Goal: Task Accomplishment & Management: Use online tool/utility

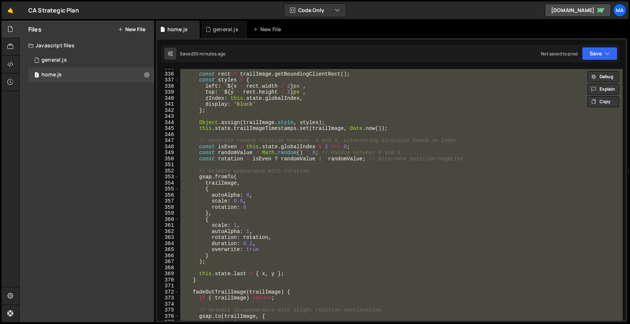
scroll to position [0, 1]
type textarea "})();"
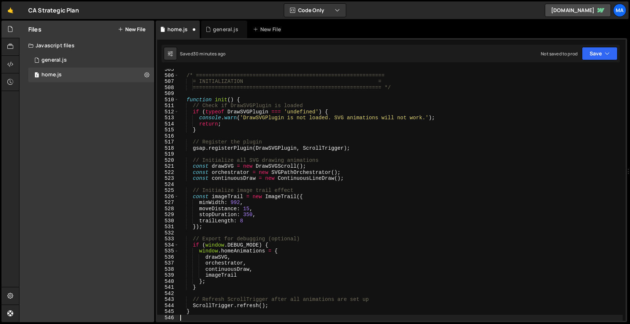
scroll to position [0, 0]
click at [287, 135] on div "/* ============================================================ = INITIALIZATIO…" at bounding box center [401, 198] width 444 height 264
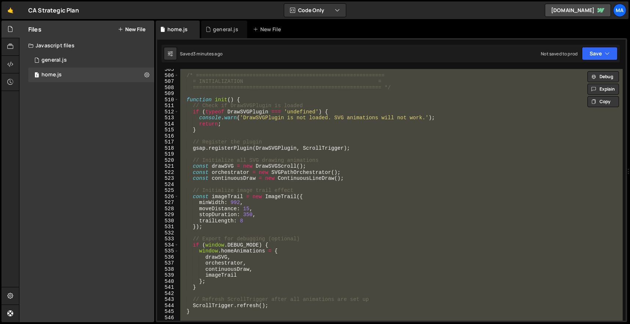
paste textarea
type textarea "})();"
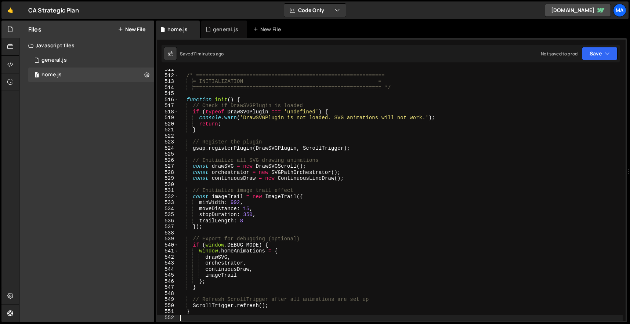
click at [277, 119] on div "/* ============================================================ = INITIALIZATIO…" at bounding box center [401, 198] width 444 height 264
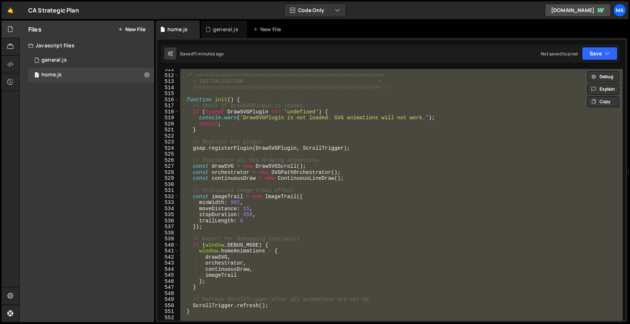
paste textarea
type textarea "})();"
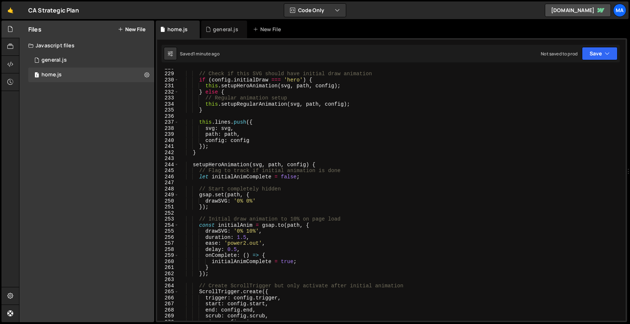
scroll to position [1452, 0]
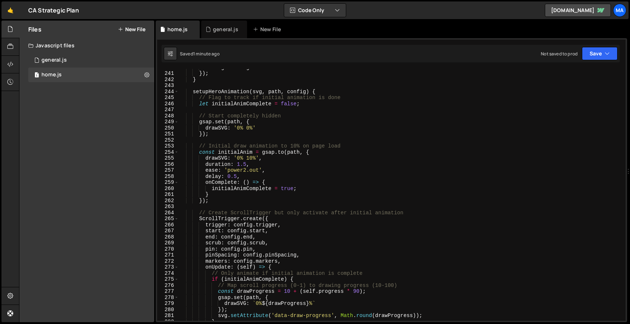
click at [250, 158] on div "config : config }) ; } setupHeroAnimation ( svg , path , config ) { // Flag to …" at bounding box center [401, 196] width 444 height 264
type textarea "drawSVG: '0% 26%',"
click at [358, 142] on div "config : config }) ; } setupHeroAnimation ( svg , path , config ) { // Flag to …" at bounding box center [401, 196] width 444 height 264
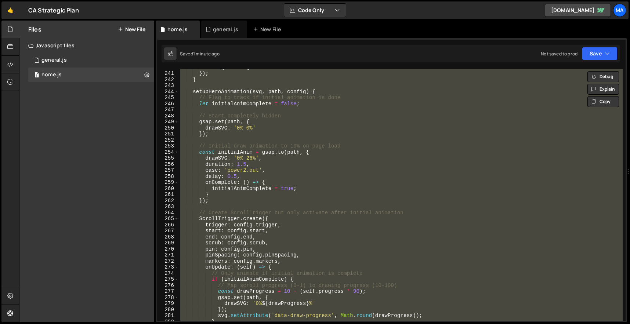
paste textarea
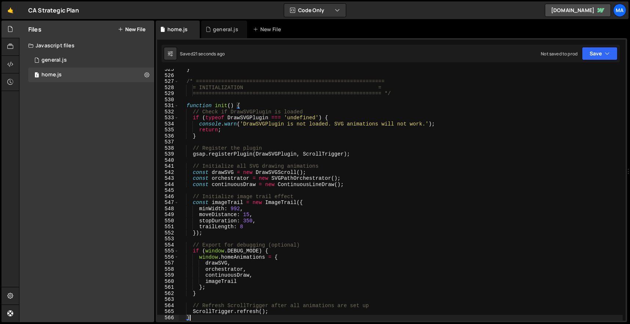
click at [269, 117] on div "} /* ============================================================ = INITIALIZAT…" at bounding box center [401, 198] width 444 height 264
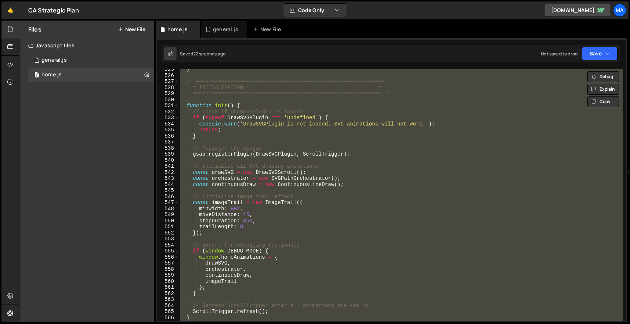
paste textarea
type textarea "})();"
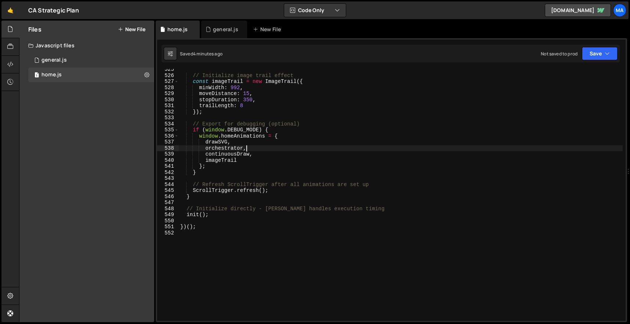
click at [294, 146] on div "// Initialize image trail effect const imageTrail = new ImageTrail ({ minWidth …" at bounding box center [401, 198] width 444 height 264
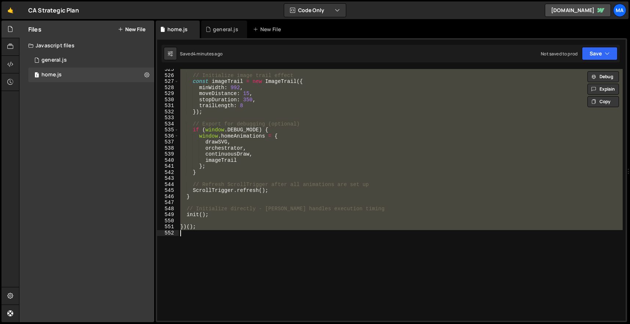
paste textarea
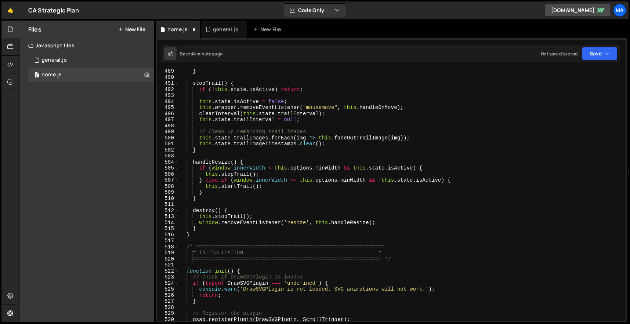
scroll to position [3297, 0]
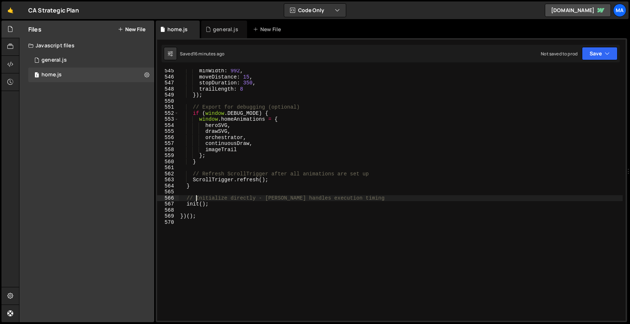
click at [337, 127] on div "minWidth : 992 , moveDistance : 15 , stopDuration : 350 , trailLength : 8 }) ; …" at bounding box center [401, 200] width 444 height 264
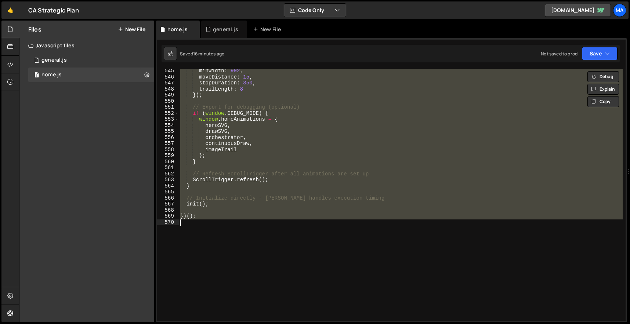
paste textarea
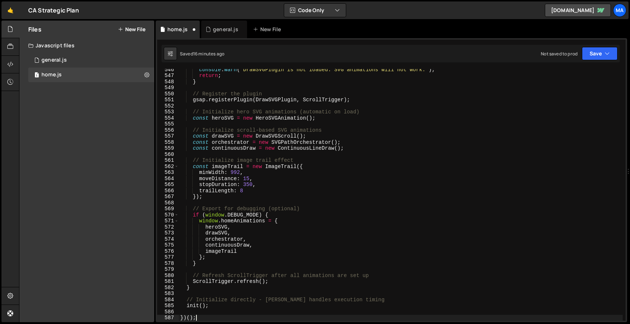
scroll to position [3304, 0]
type textarea "// Initialize directly - [PERSON_NAME] handles execution timing"
